Goal: Navigation & Orientation: Find specific page/section

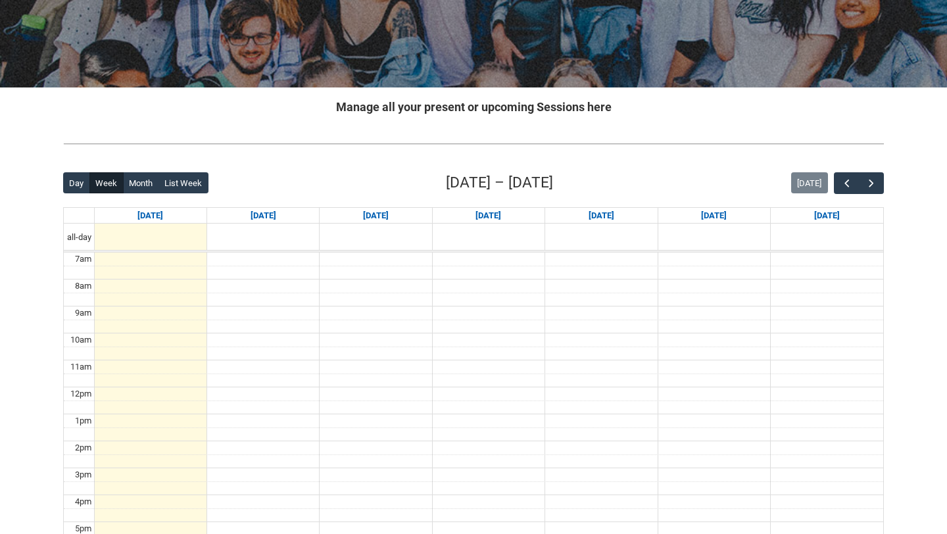
scroll to position [141, 0]
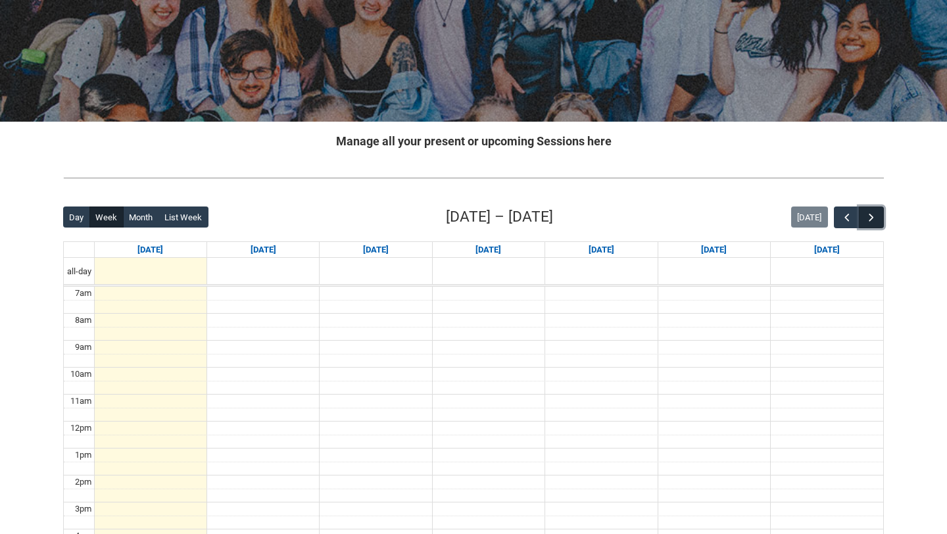
click at [876, 212] on span "button" at bounding box center [871, 217] width 13 height 13
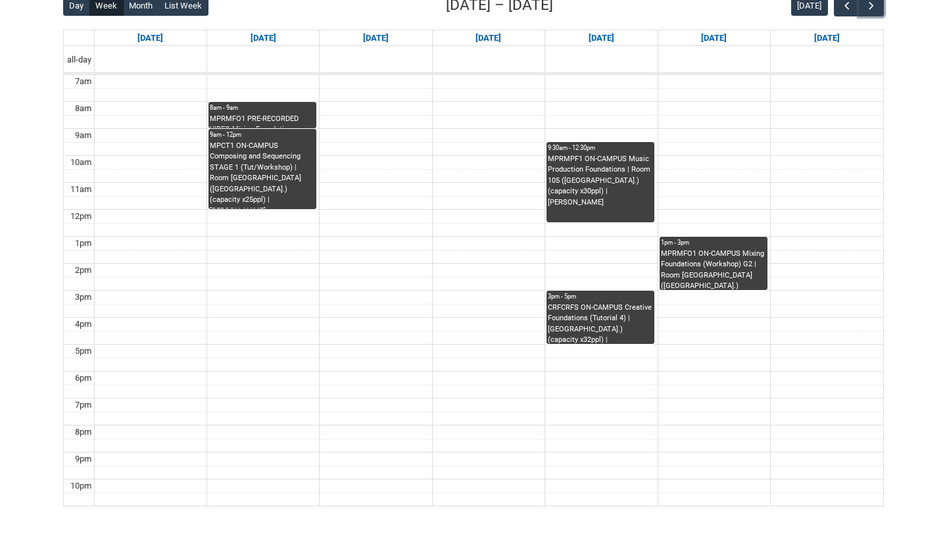
scroll to position [355, 0]
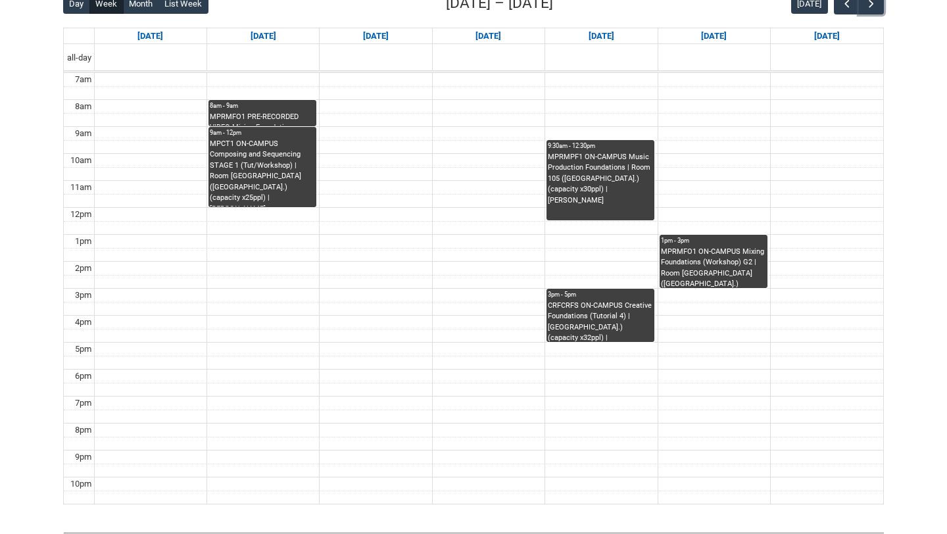
click at [269, 112] on div "MPRMFO1 PRE-RECORDED VIDEO Mixing Foundations (Lecture/Tut) | Online | [PERSON_…" at bounding box center [262, 119] width 105 height 14
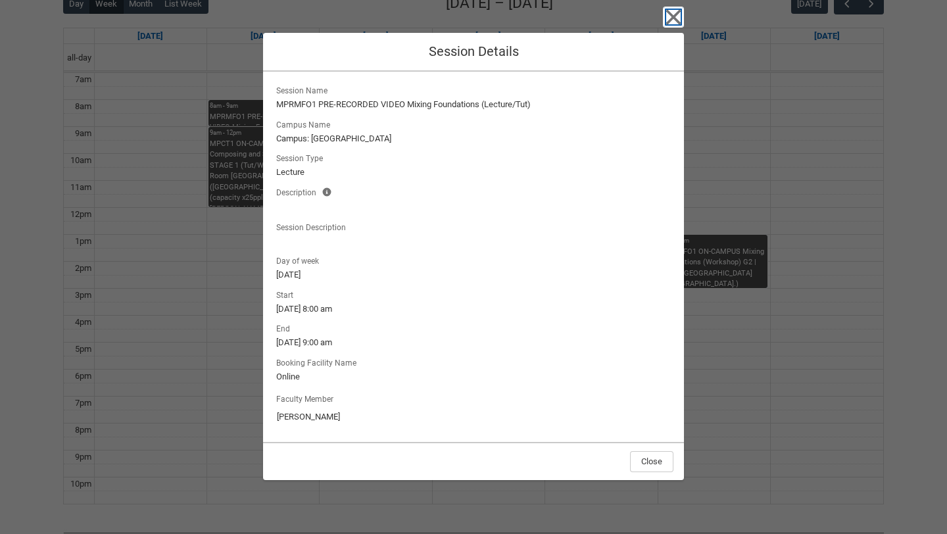
click at [669, 15] on icon "button" at bounding box center [673, 17] width 21 height 21
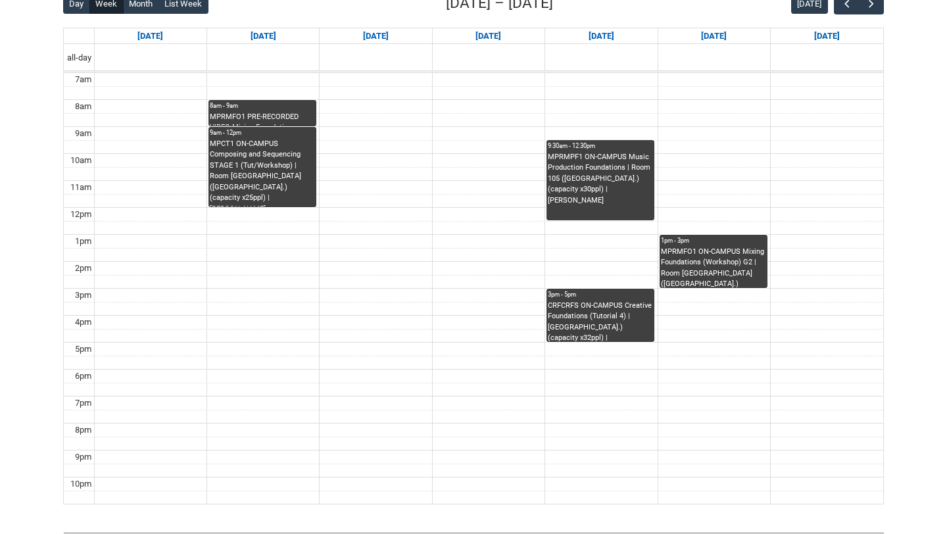
click at [606, 324] on div "CRFCRFS ON-CAMPUS Creative Foundations (Tutorial 4) | [GEOGRAPHIC_DATA].) (capa…" at bounding box center [600, 320] width 105 height 41
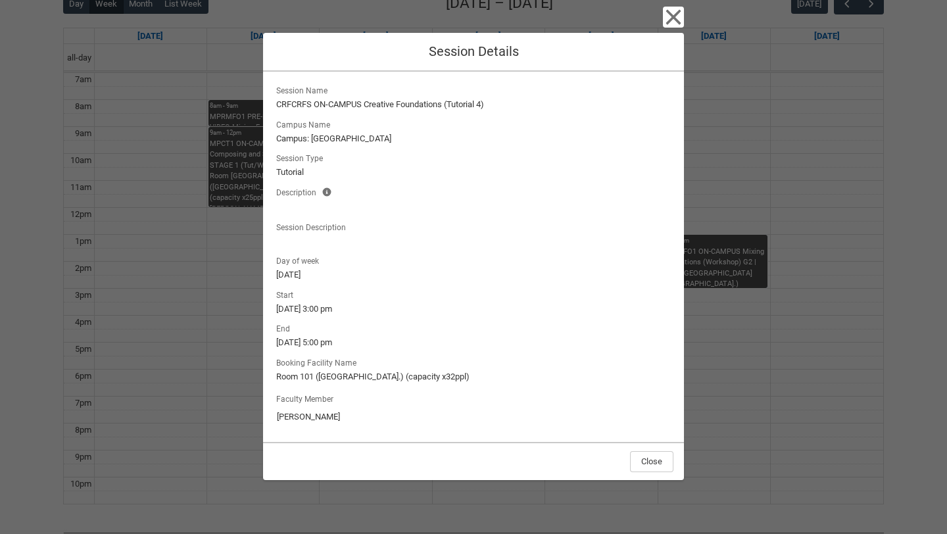
click at [477, 228] on lightning-output-field "Session Description" at bounding box center [473, 233] width 400 height 29
click at [671, 17] on icon "button" at bounding box center [673, 17] width 21 height 21
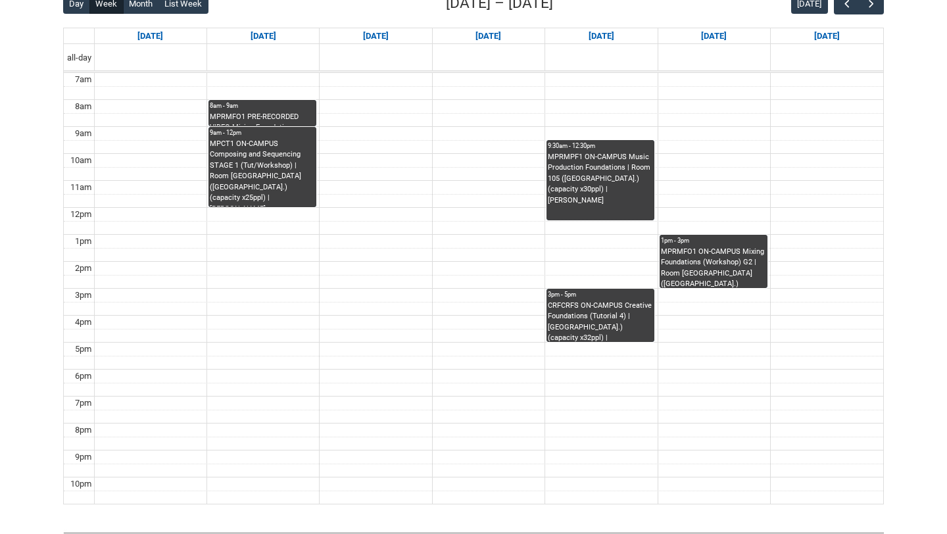
click at [274, 116] on div "MPRMFO1 PRE-RECORDED VIDEO Mixing Foundations (Lecture/Tut) | Online | [PERSON_…" at bounding box center [262, 119] width 105 height 14
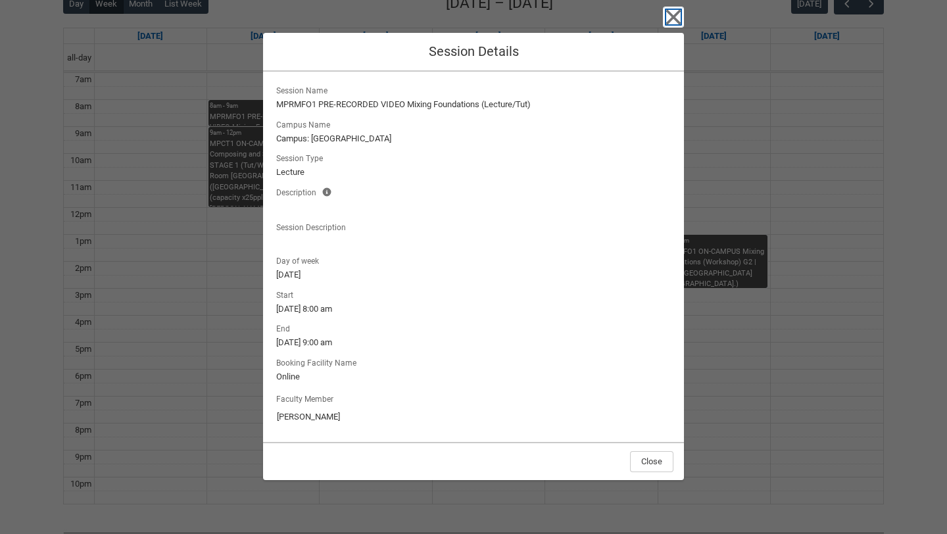
click at [667, 19] on icon "button" at bounding box center [673, 17] width 21 height 21
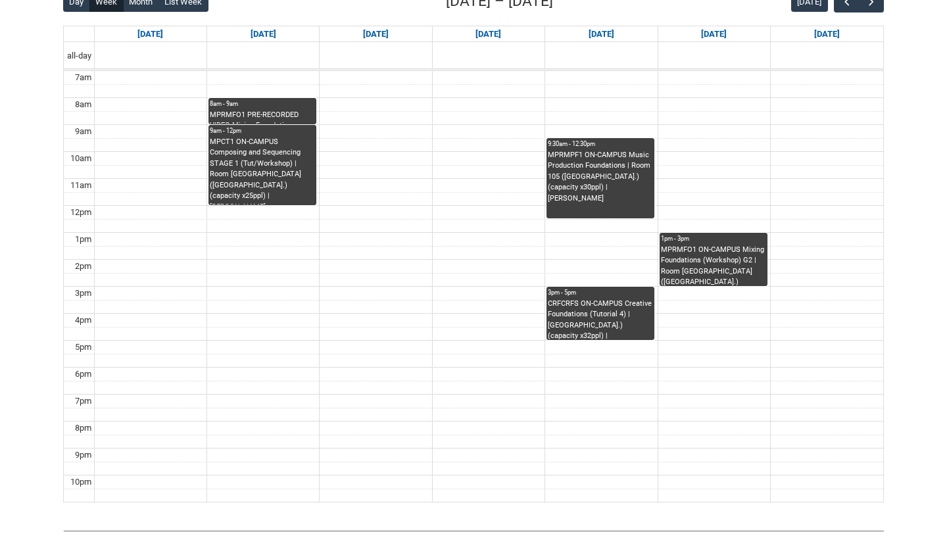
scroll to position [352, 0]
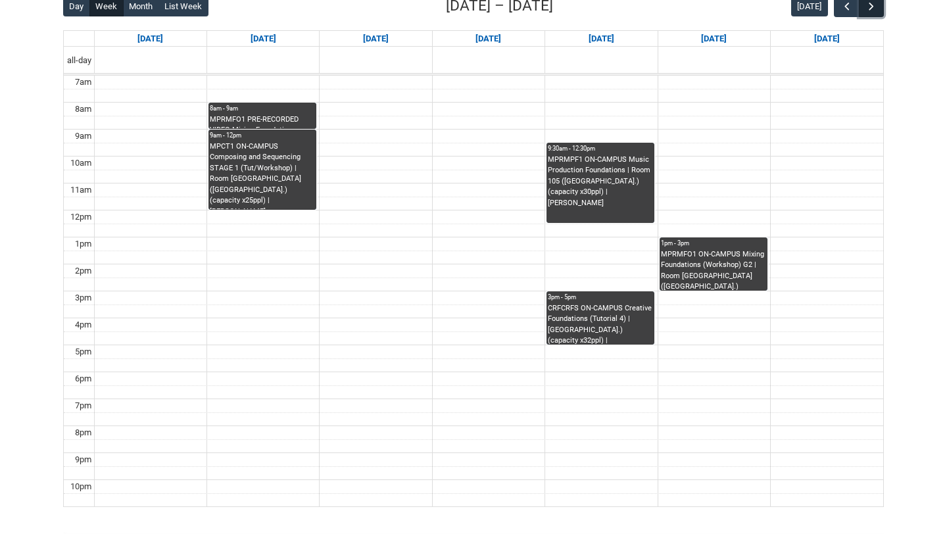
click at [868, 9] on span "button" at bounding box center [871, 6] width 13 height 13
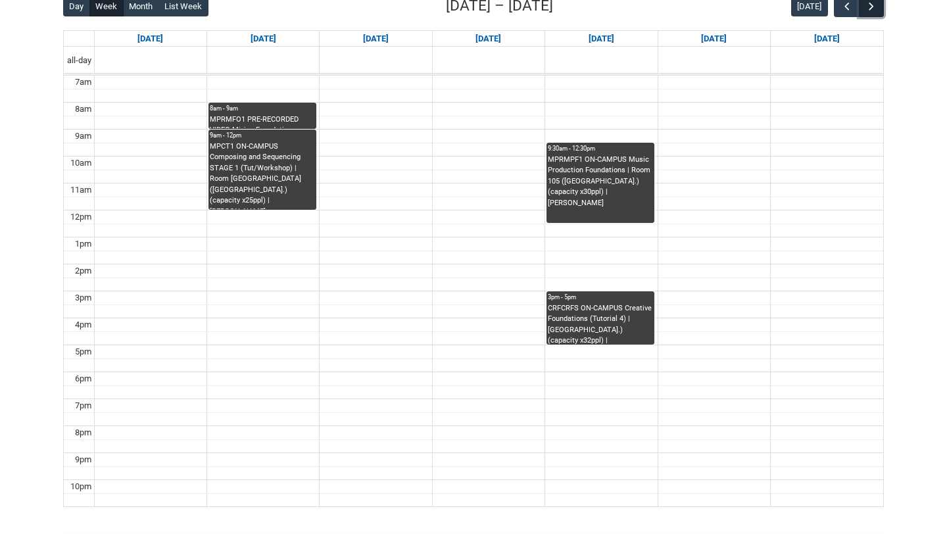
click at [874, 9] on span "button" at bounding box center [871, 6] width 13 height 13
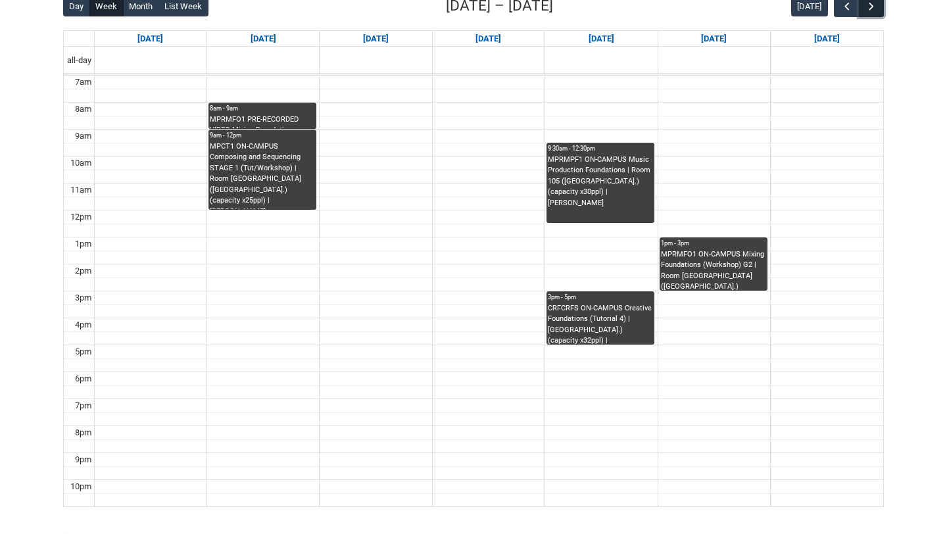
click at [874, 9] on span "button" at bounding box center [871, 6] width 13 height 13
click at [845, 9] on span "button" at bounding box center [846, 6] width 13 height 13
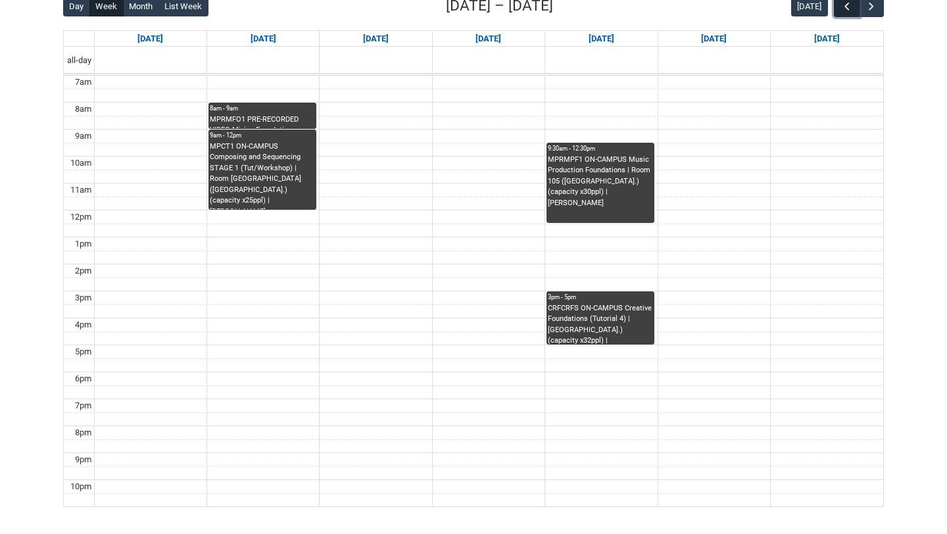
click at [844, 9] on span "button" at bounding box center [846, 6] width 13 height 13
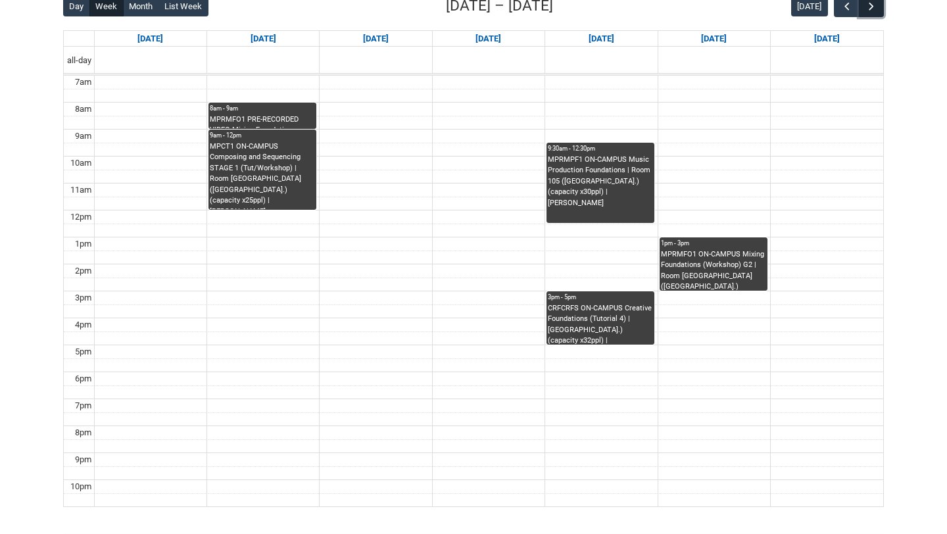
click at [868, 14] on button "button" at bounding box center [871, 6] width 25 height 22
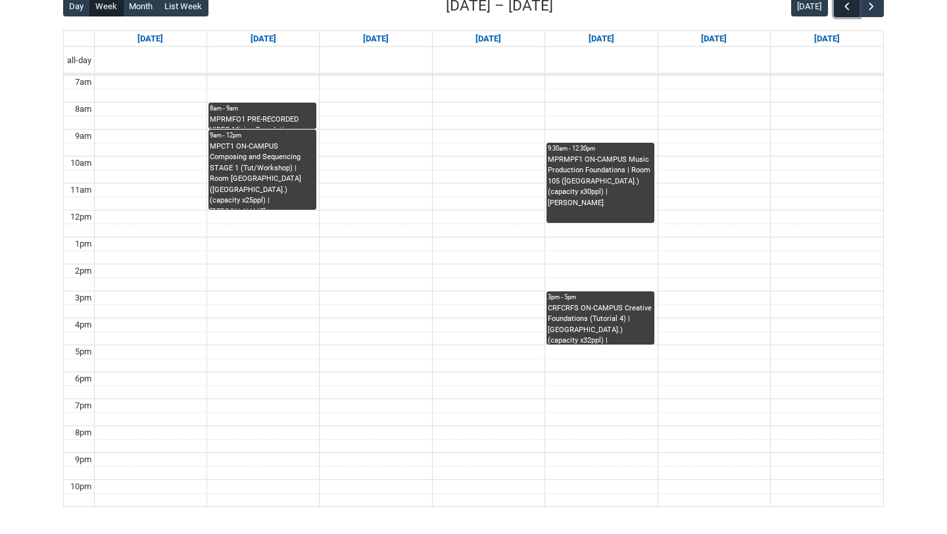
click at [842, 12] on span "button" at bounding box center [846, 6] width 13 height 13
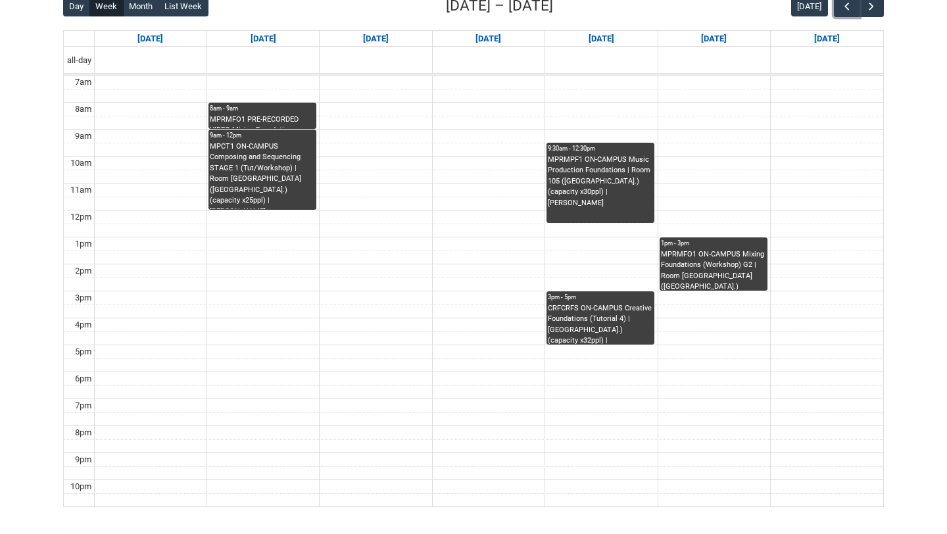
click at [725, 279] on div "MPRMFO1 ON-CAMPUS Mixing Foundations (Workshop) G2 | Room [GEOGRAPHIC_DATA] ([G…" at bounding box center [713, 269] width 105 height 41
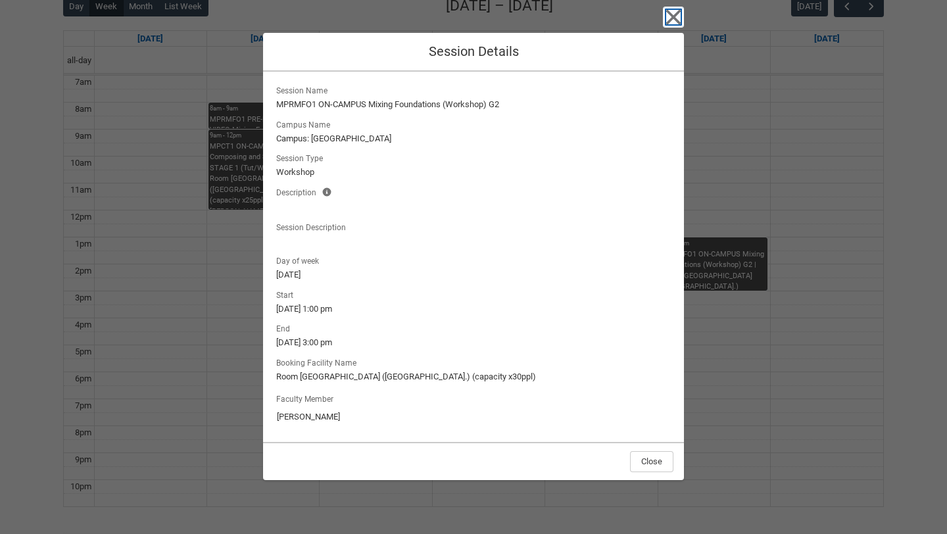
click at [673, 17] on icon "button" at bounding box center [673, 17] width 15 height 15
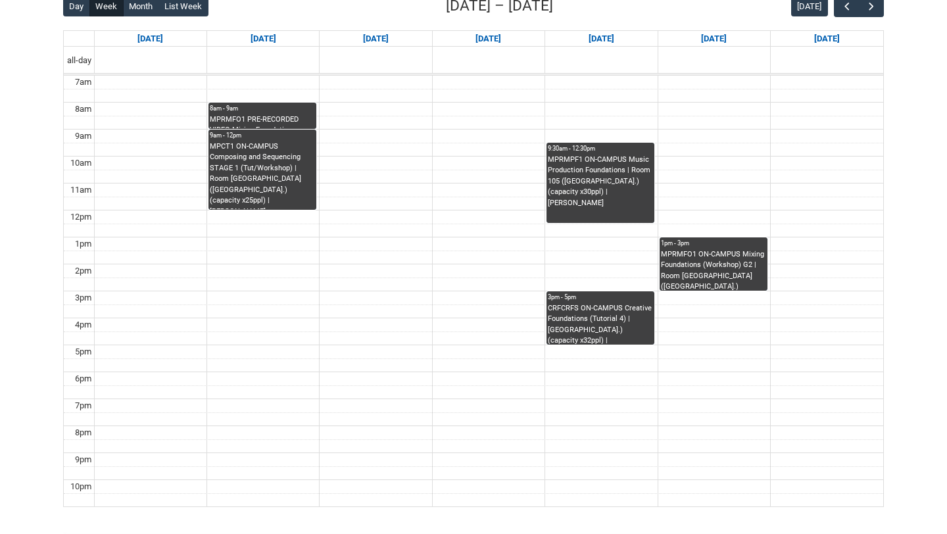
click at [257, 179] on div "MPCT1 ON-CAMPUS Composing and Sequencing STAGE 1 (Tut/Workshop) | Room [GEOGRAP…" at bounding box center [262, 175] width 105 height 68
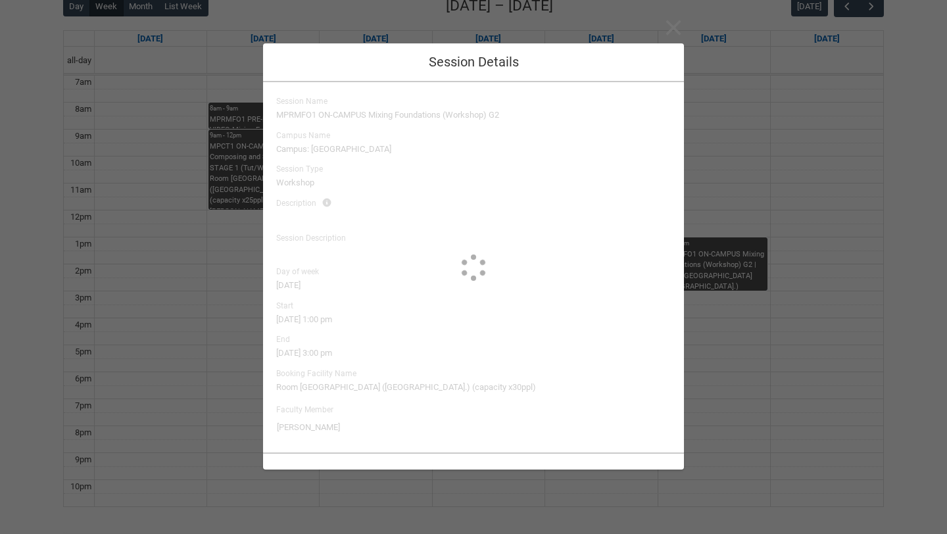
type input "[PERSON_NAME]"
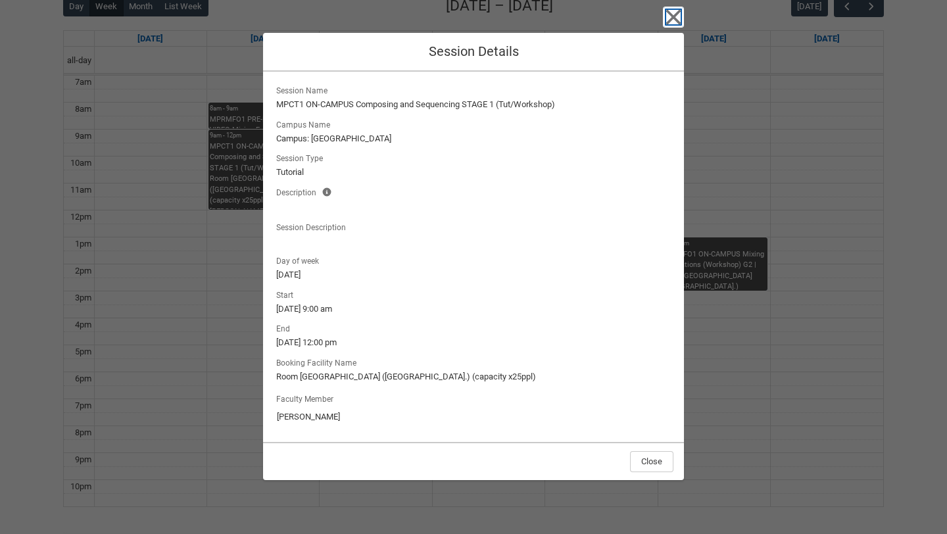
click at [675, 18] on icon "button" at bounding box center [673, 17] width 15 height 15
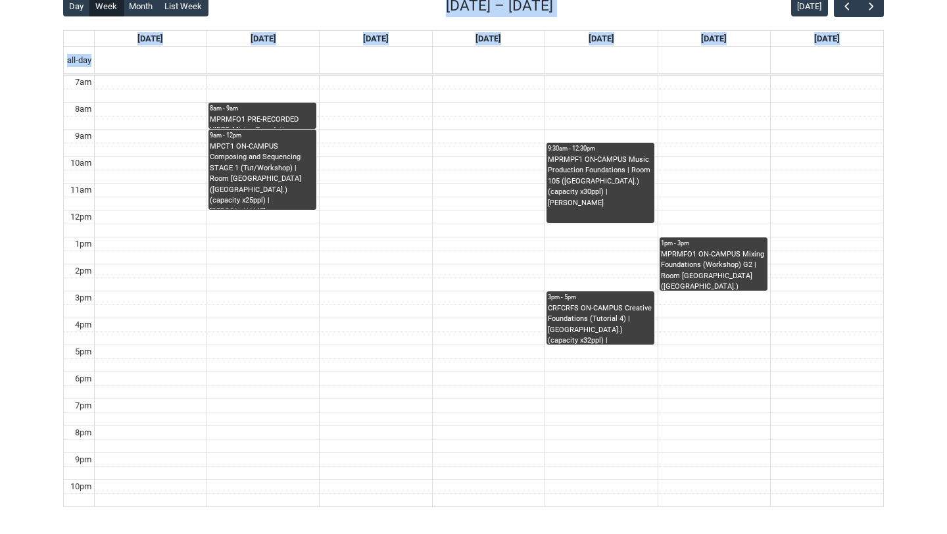
drag, startPoint x: 50, startPoint y: 22, endPoint x: 173, endPoint y: 65, distance: 130.4
click at [174, 65] on div "Skip to Main Content Collarts Education Community Home New Enrolment Applicatio…" at bounding box center [473, 138] width 947 height 980
click at [86, 24] on div "Day Week Month List Week [DATE] – [DATE] [DATE] [DATE] [DATE] [DATE] [DATE] [DA…" at bounding box center [473, 251] width 820 height 512
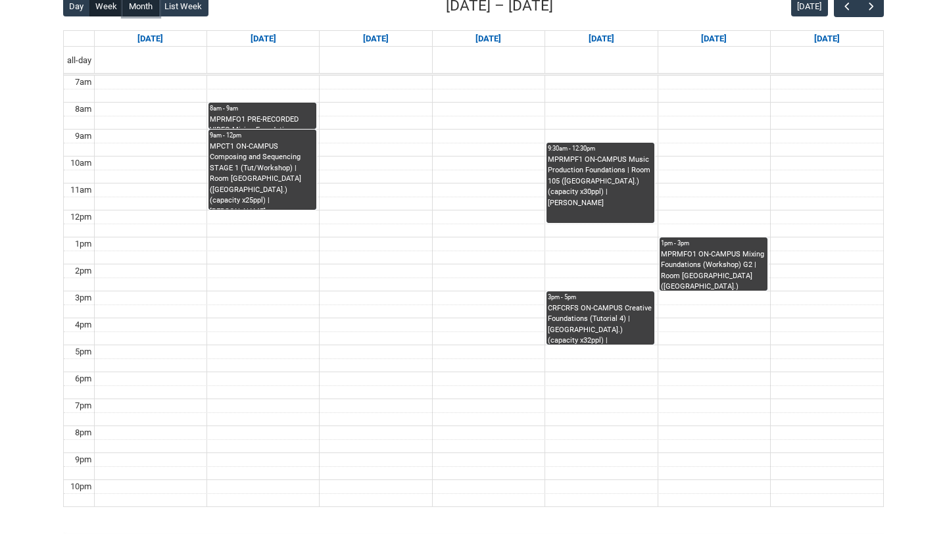
click at [137, 7] on button "Month" at bounding box center [141, 5] width 36 height 21
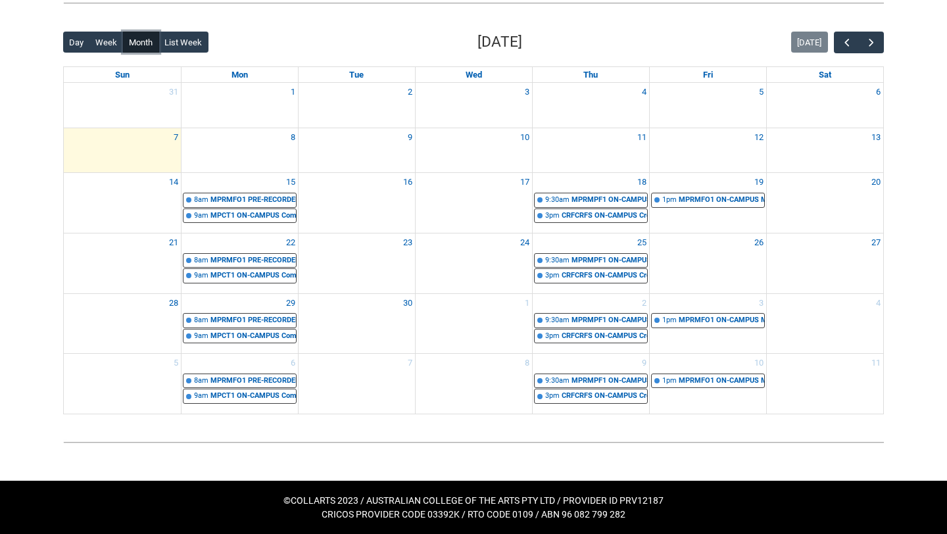
scroll to position [316, 0]
click at [181, 42] on button "List Week" at bounding box center [183, 42] width 50 height 21
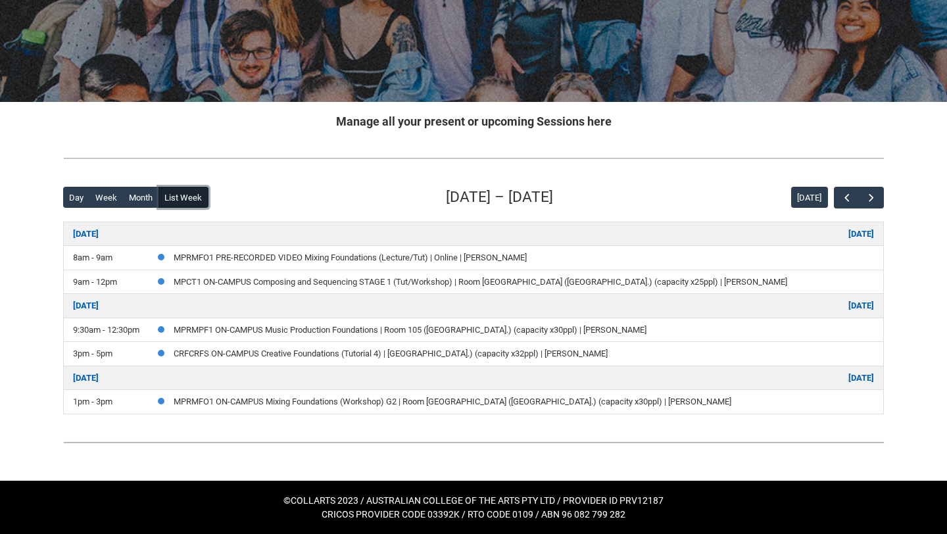
scroll to position [161, 0]
click at [134, 190] on button "Month" at bounding box center [141, 197] width 36 height 21
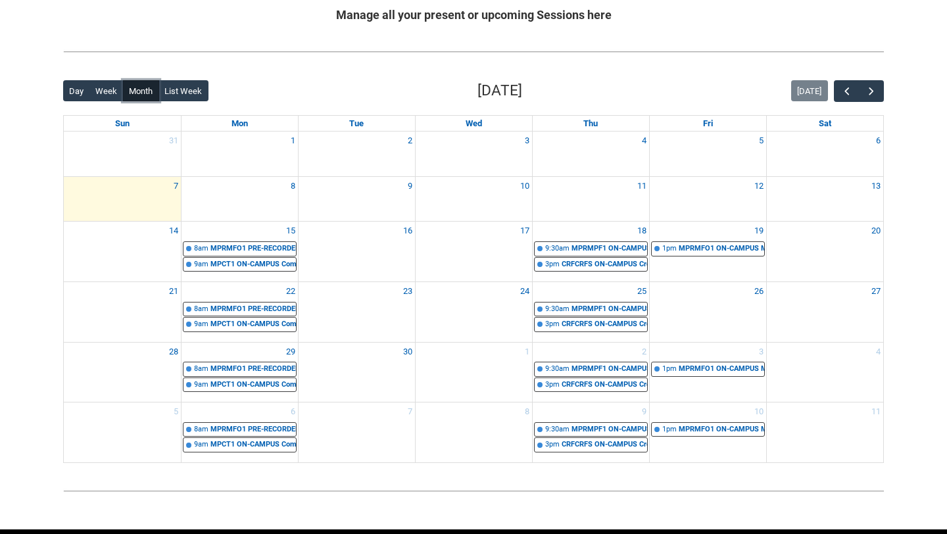
scroll to position [270, 0]
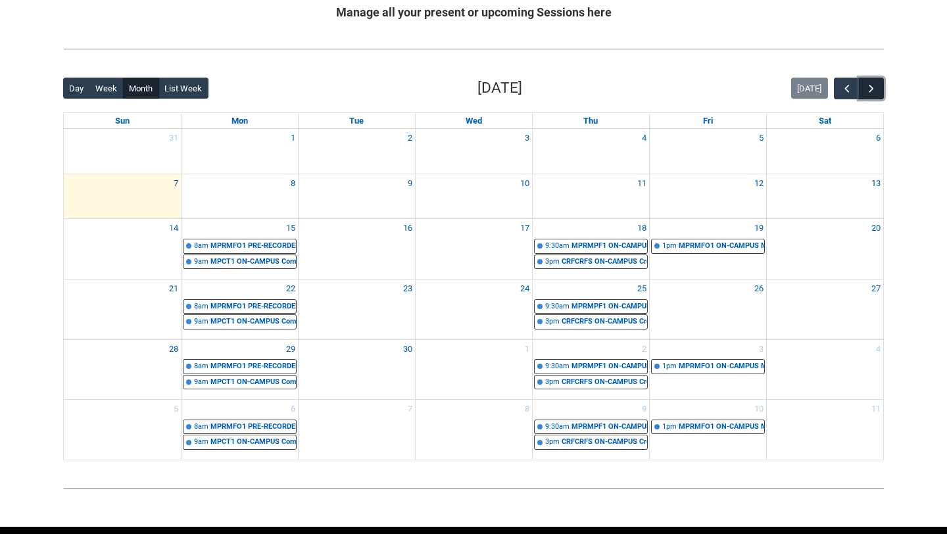
click at [870, 90] on span "button" at bounding box center [871, 88] width 13 height 13
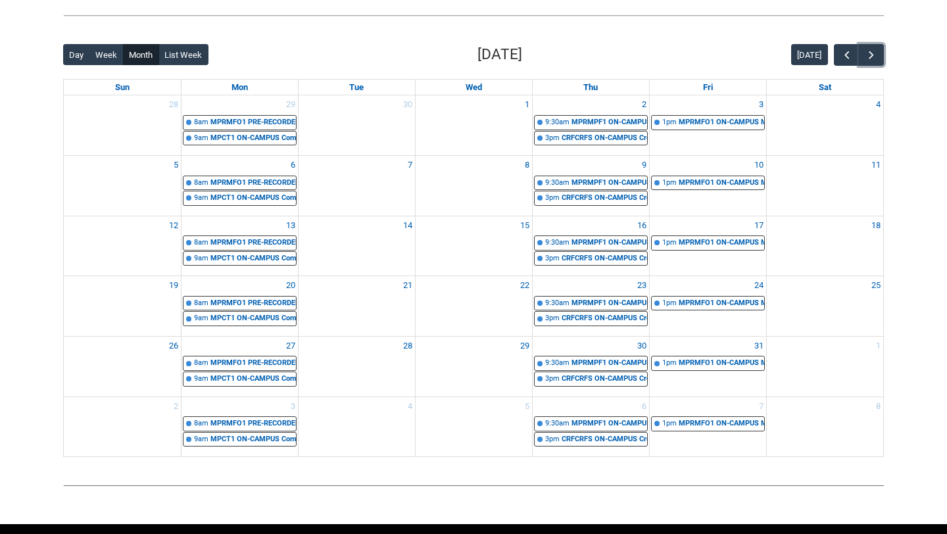
scroll to position [309, 0]
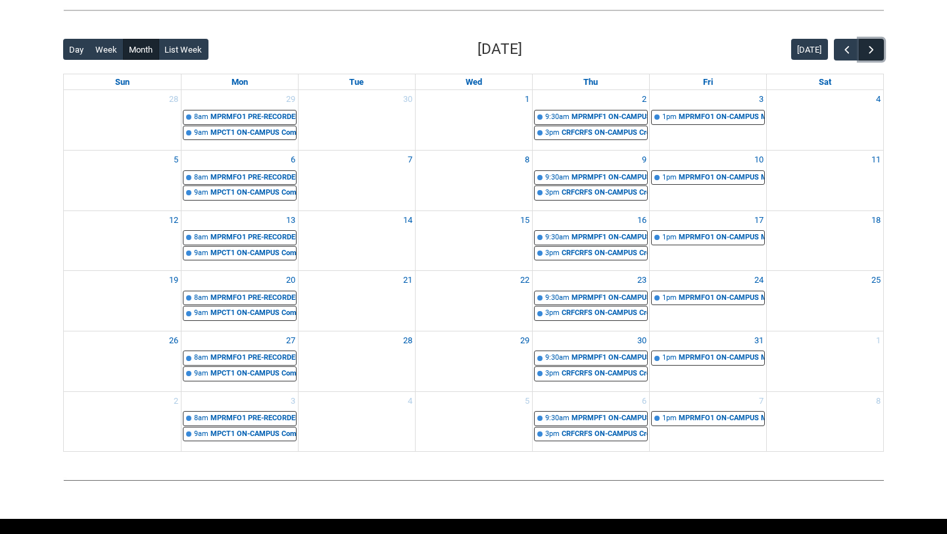
click at [865, 50] on span "button" at bounding box center [871, 49] width 13 height 13
click at [868, 50] on span "button" at bounding box center [871, 49] width 13 height 13
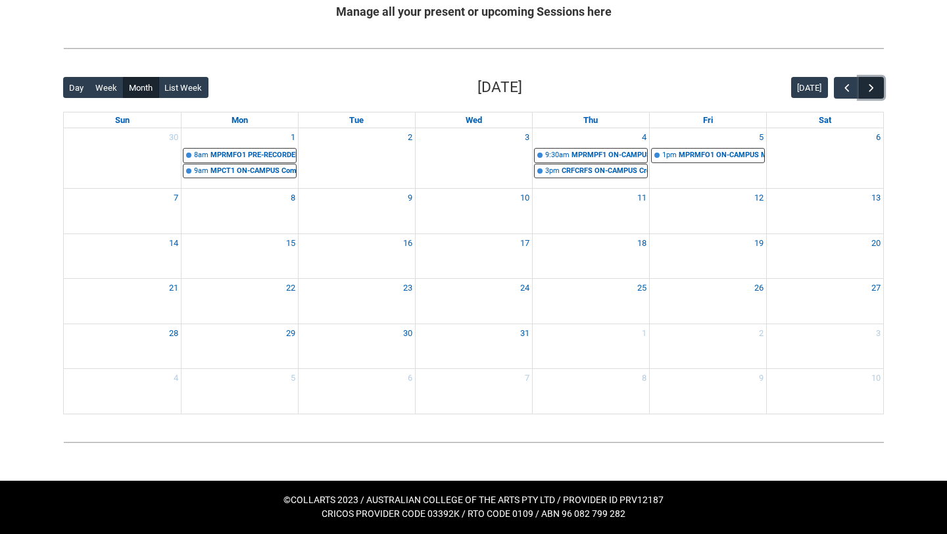
scroll to position [271, 0]
click at [841, 86] on span "button" at bounding box center [846, 88] width 13 height 13
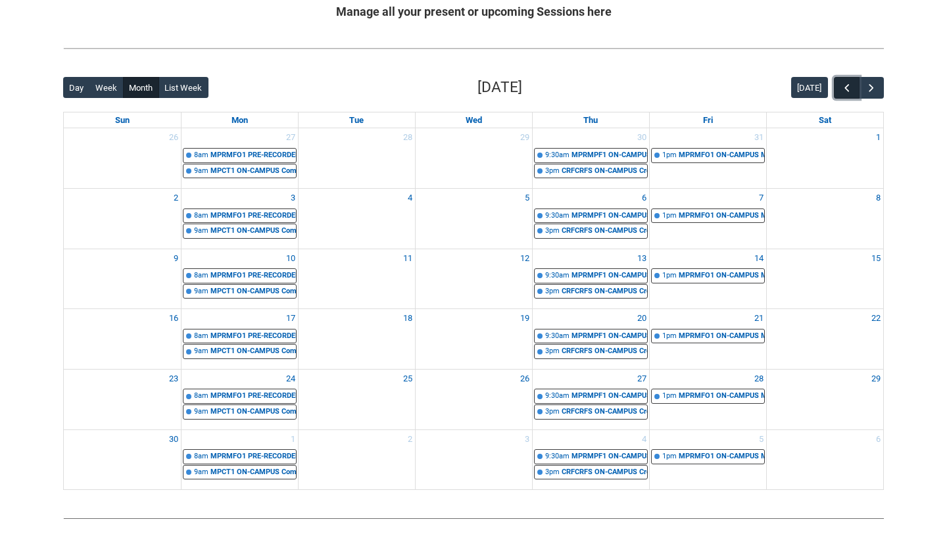
click at [841, 85] on span "button" at bounding box center [846, 88] width 13 height 13
